Goal: Find specific page/section: Find specific page/section

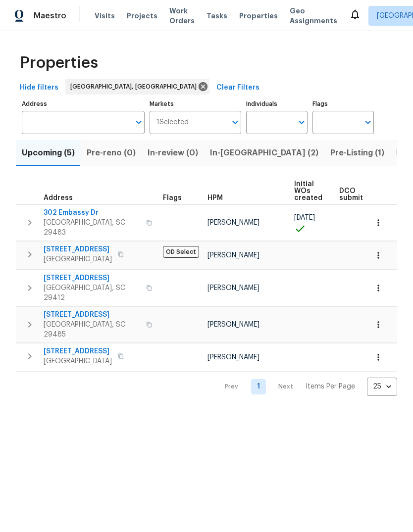
click at [330, 159] on span "Pre-Listing (1)" at bounding box center [357, 153] width 54 height 14
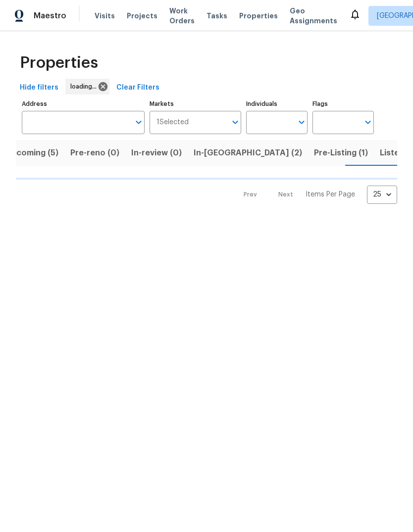
scroll to position [0, 16]
click at [314, 156] on span "Pre-Listing (1)" at bounding box center [341, 153] width 54 height 14
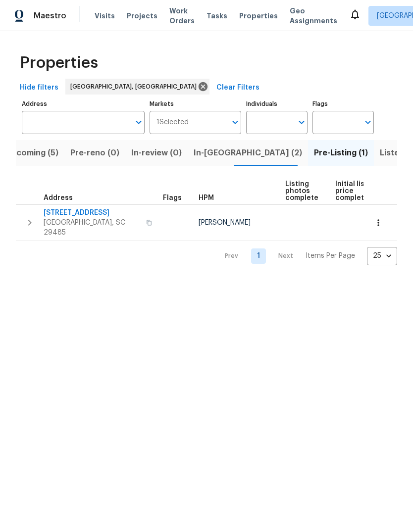
click at [56, 155] on span "Upcoming (5)" at bounding box center [31, 153] width 53 height 14
